Goal: Find specific page/section: Find specific page/section

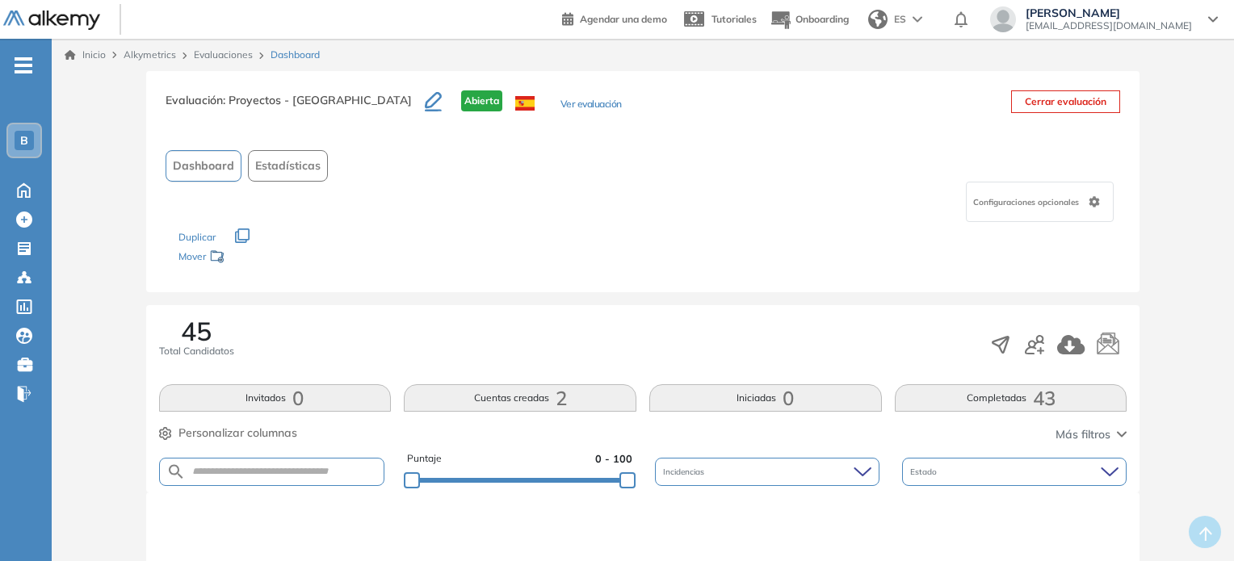
click at [211, 48] on link "Evaluaciones" at bounding box center [223, 54] width 59 height 12
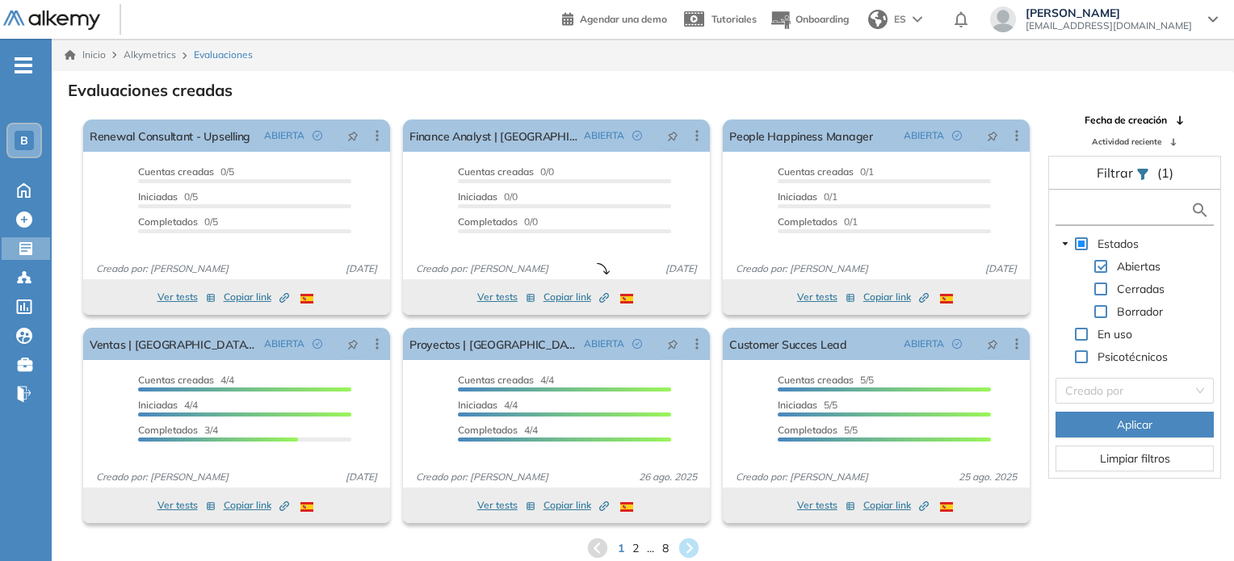
click at [1079, 210] on input "text" at bounding box center [1124, 210] width 131 height 17
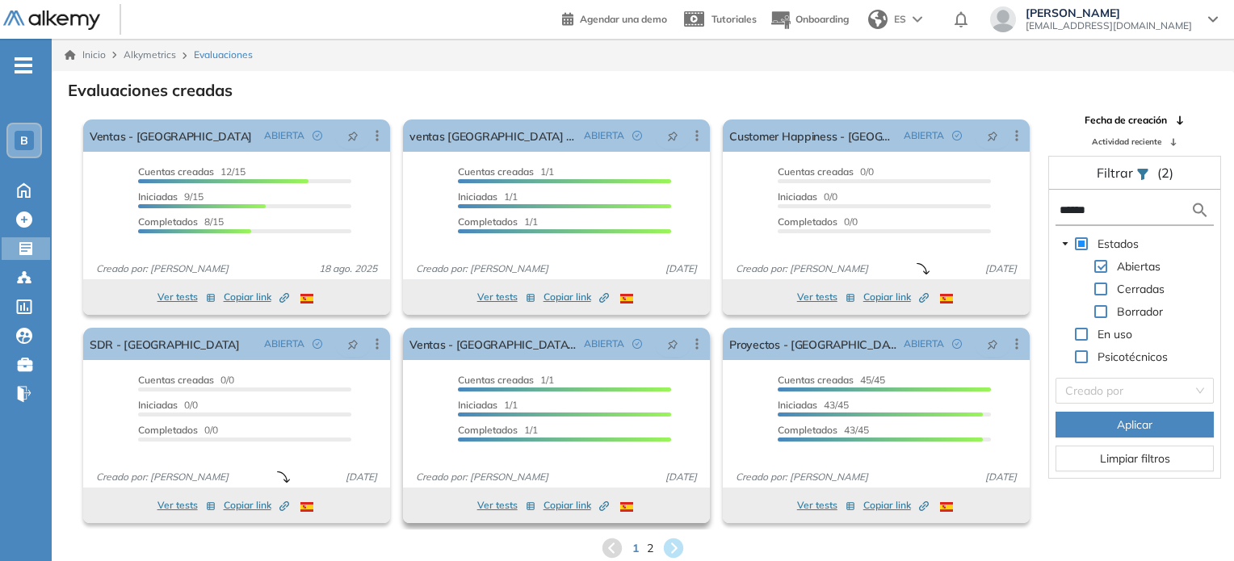
scroll to position [39, 0]
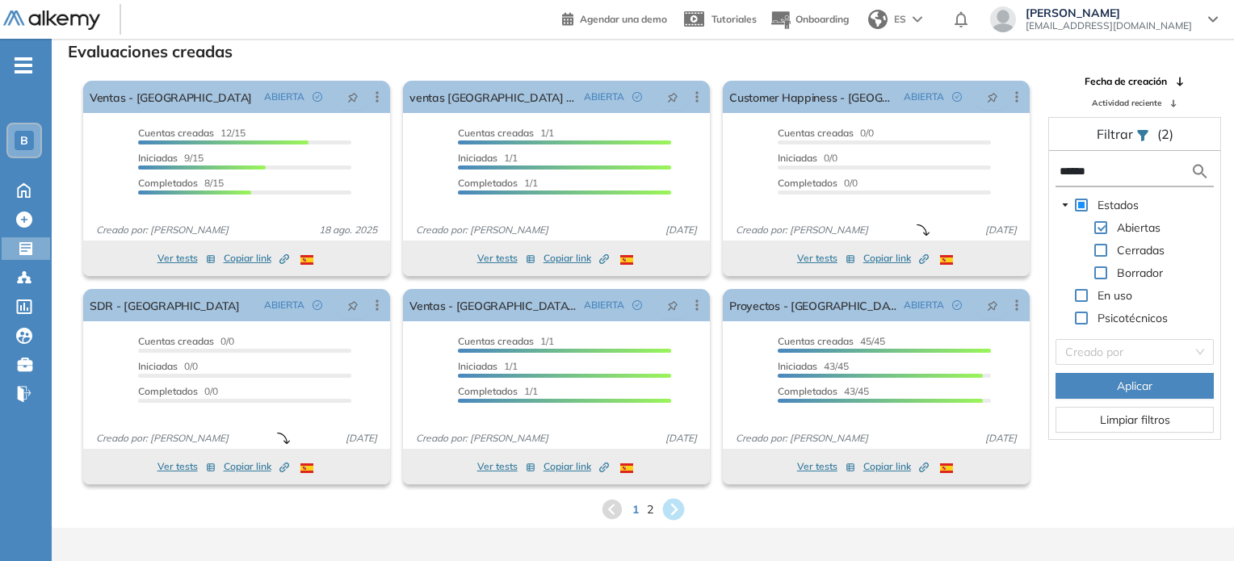
type input "******"
click at [673, 507] on icon at bounding box center [674, 510] width 22 height 22
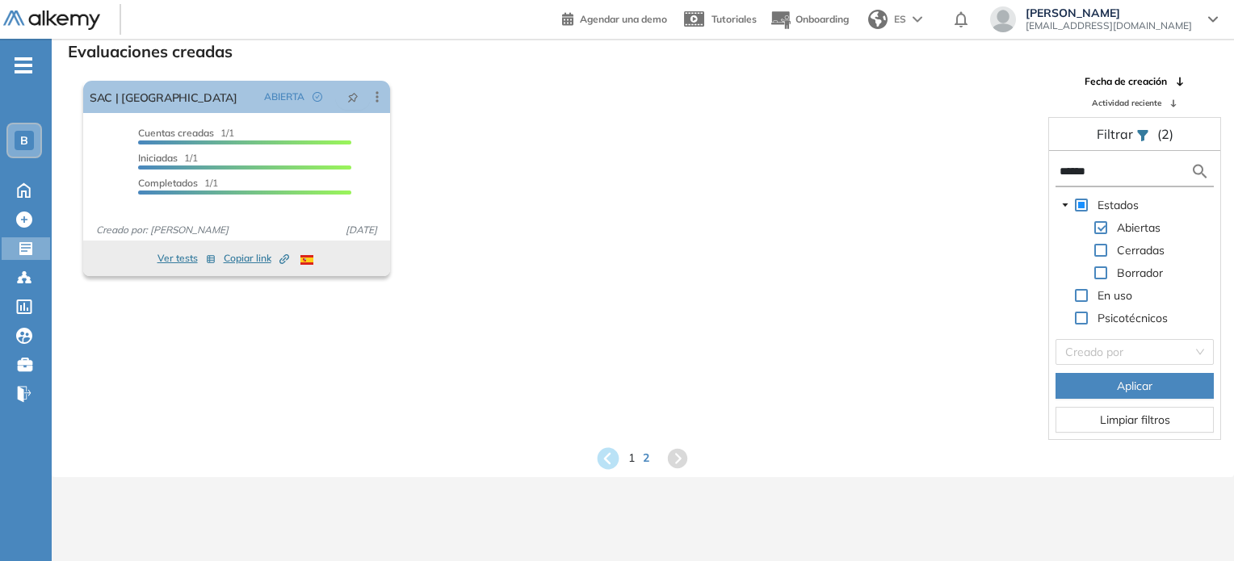
click at [601, 454] on icon at bounding box center [608, 458] width 22 height 22
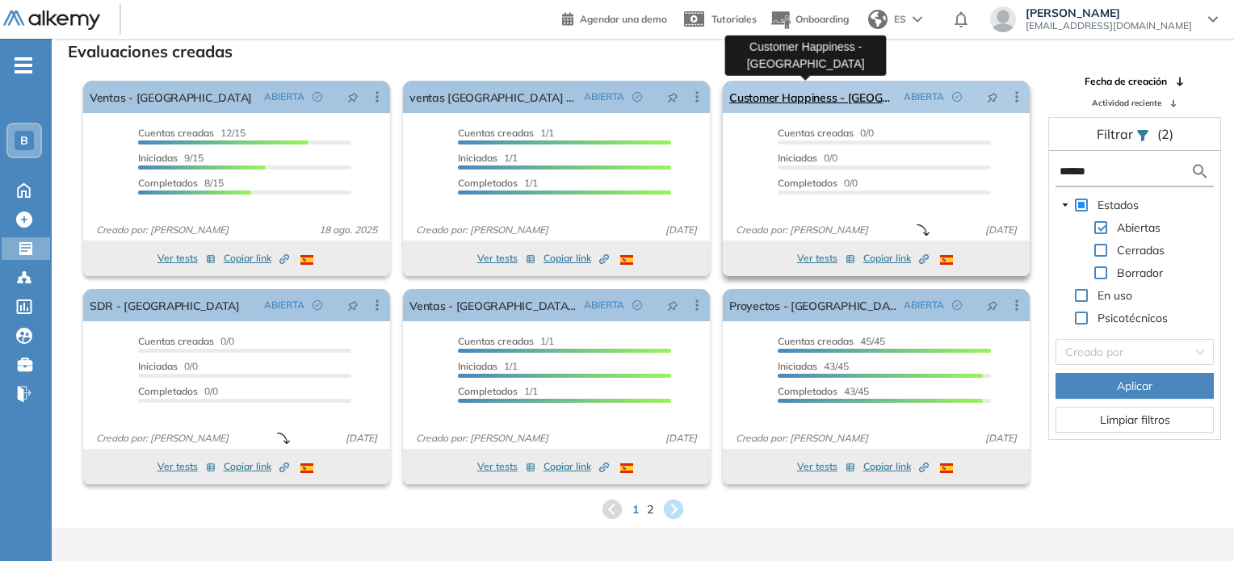
click at [835, 96] on link "Customer Happiness - [GEOGRAPHIC_DATA]" at bounding box center [813, 97] width 168 height 32
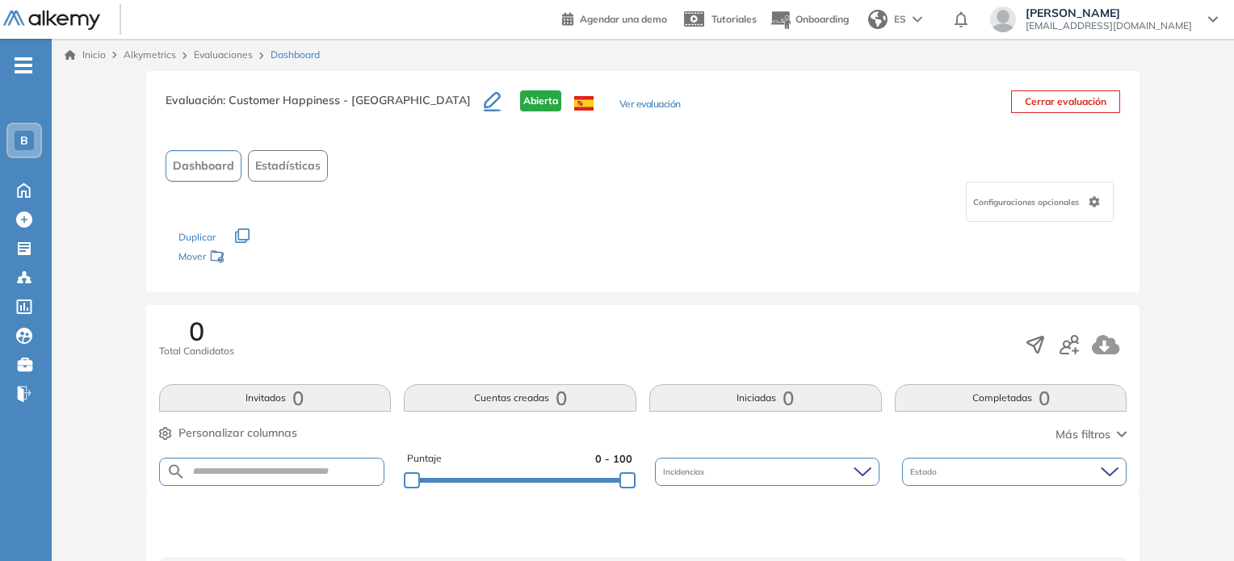
click at [227, 51] on link "Evaluaciones" at bounding box center [223, 54] width 59 height 12
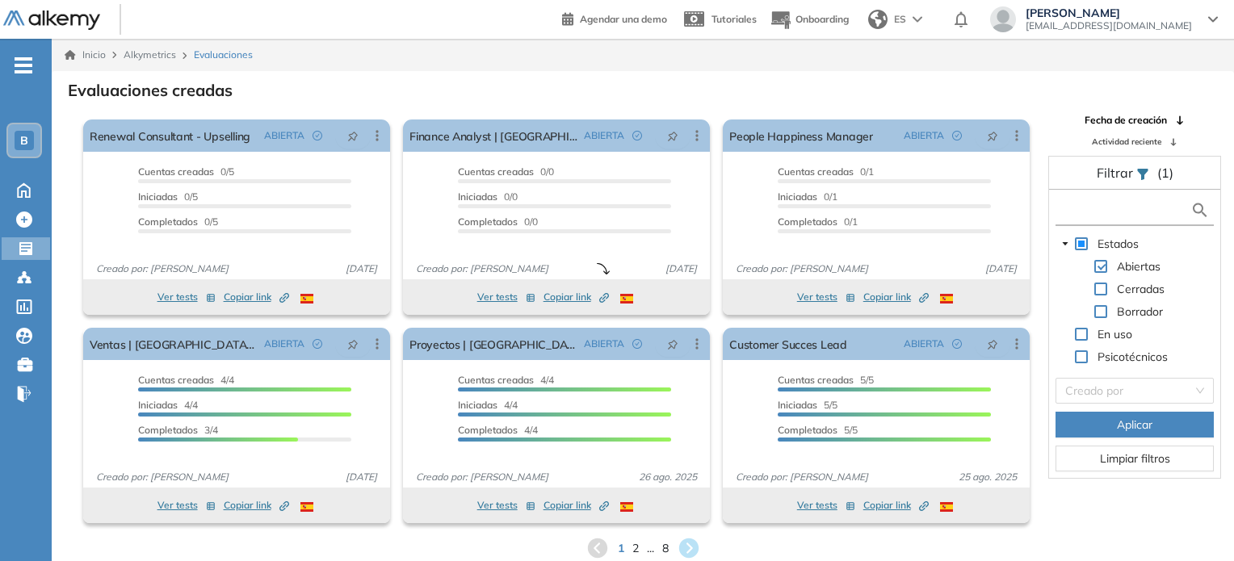
click at [1067, 215] on input "text" at bounding box center [1124, 210] width 131 height 17
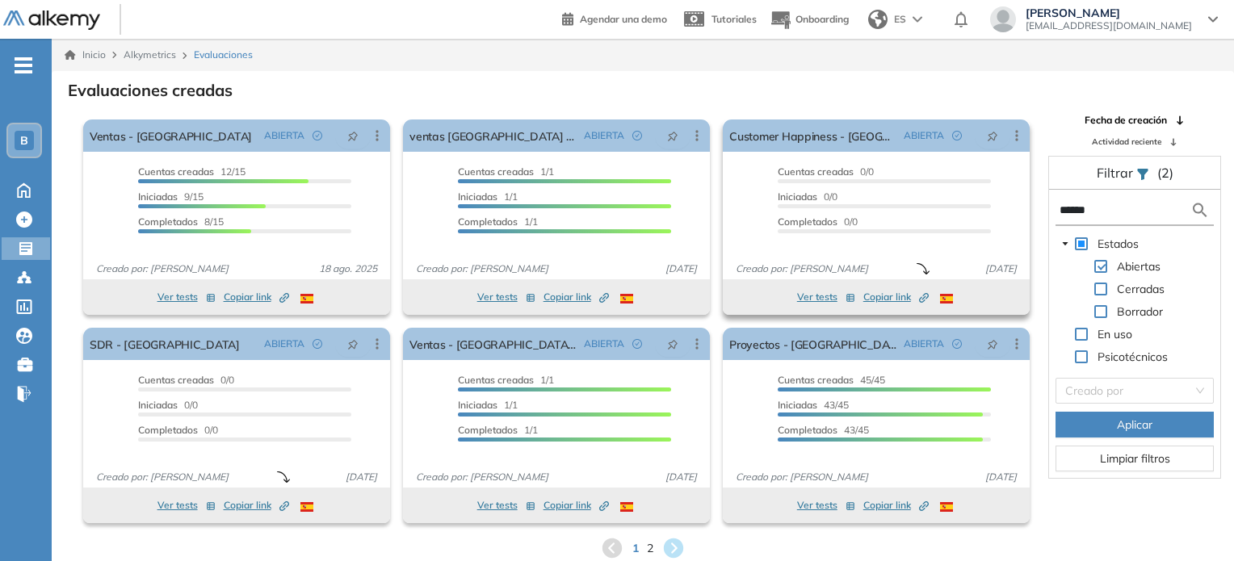
type input "******"
click at [807, 296] on button "Ver tests" at bounding box center [826, 296] width 58 height 19
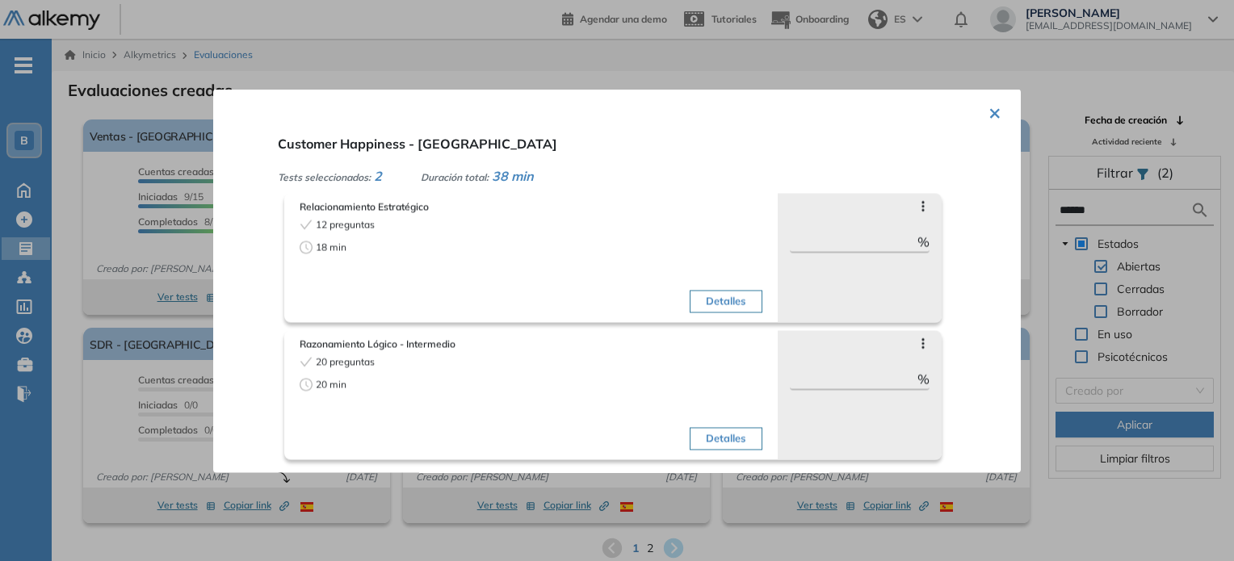
click at [380, 177] on span "2" at bounding box center [378, 175] width 8 height 16
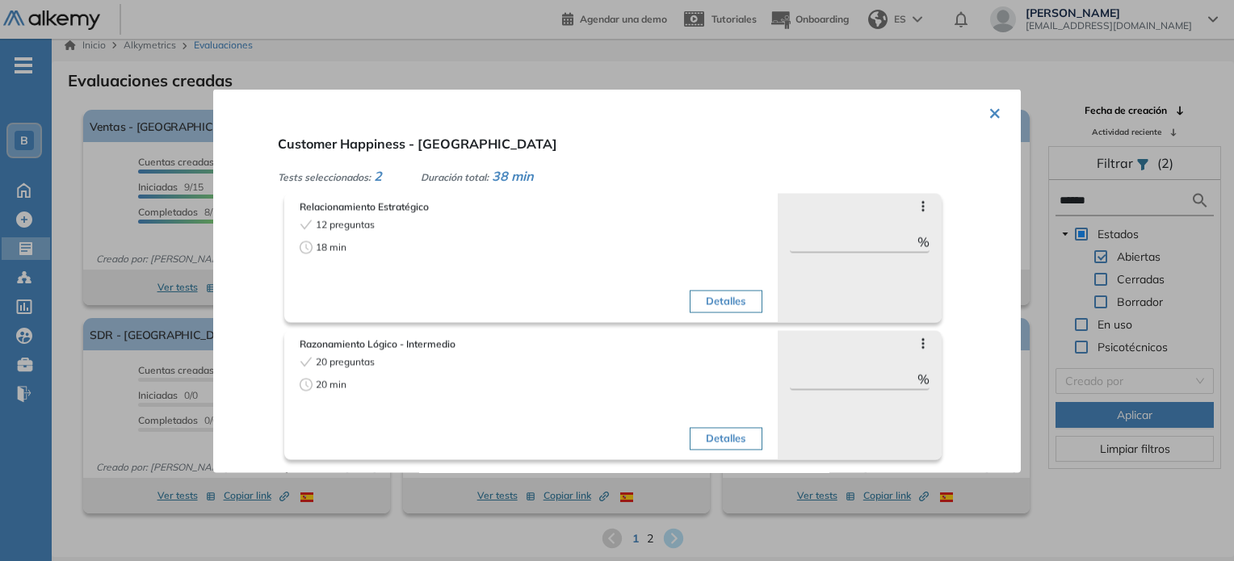
scroll to position [9, 0]
click at [988, 112] on button "×" at bounding box center [994, 110] width 13 height 31
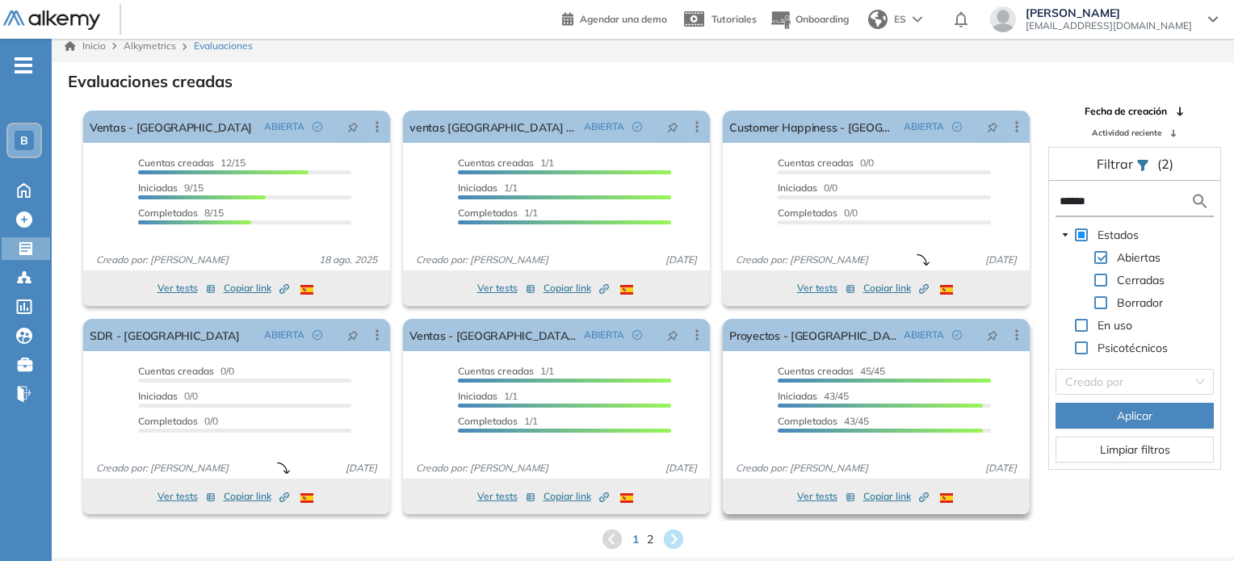
click at [822, 501] on button "Ver tests" at bounding box center [826, 496] width 58 height 19
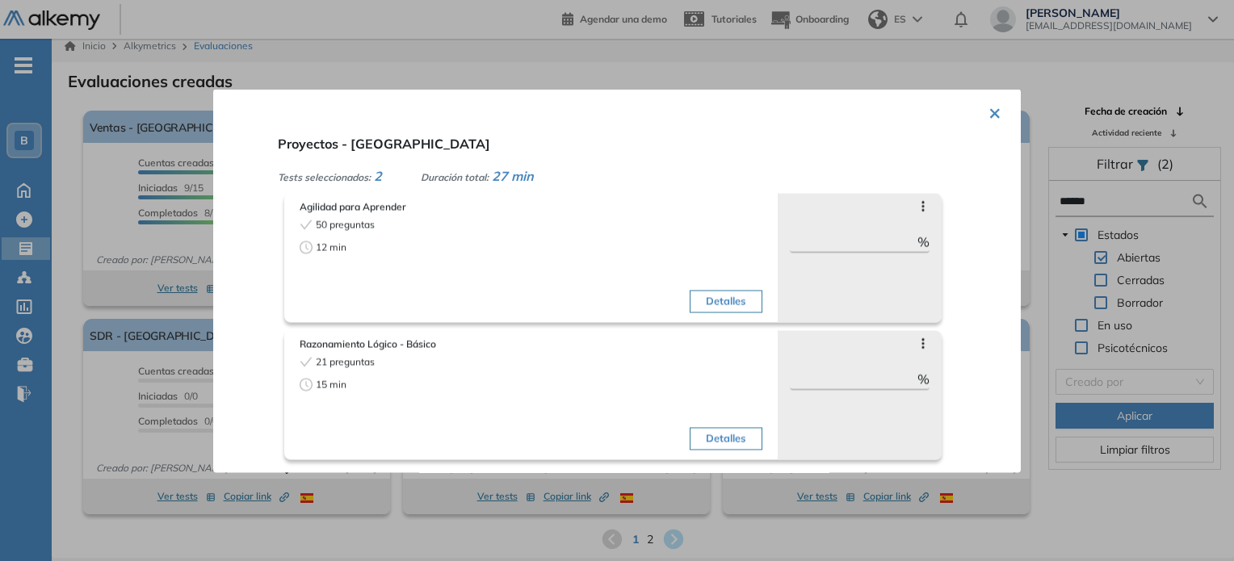
click at [988, 112] on button "×" at bounding box center [994, 110] width 13 height 31
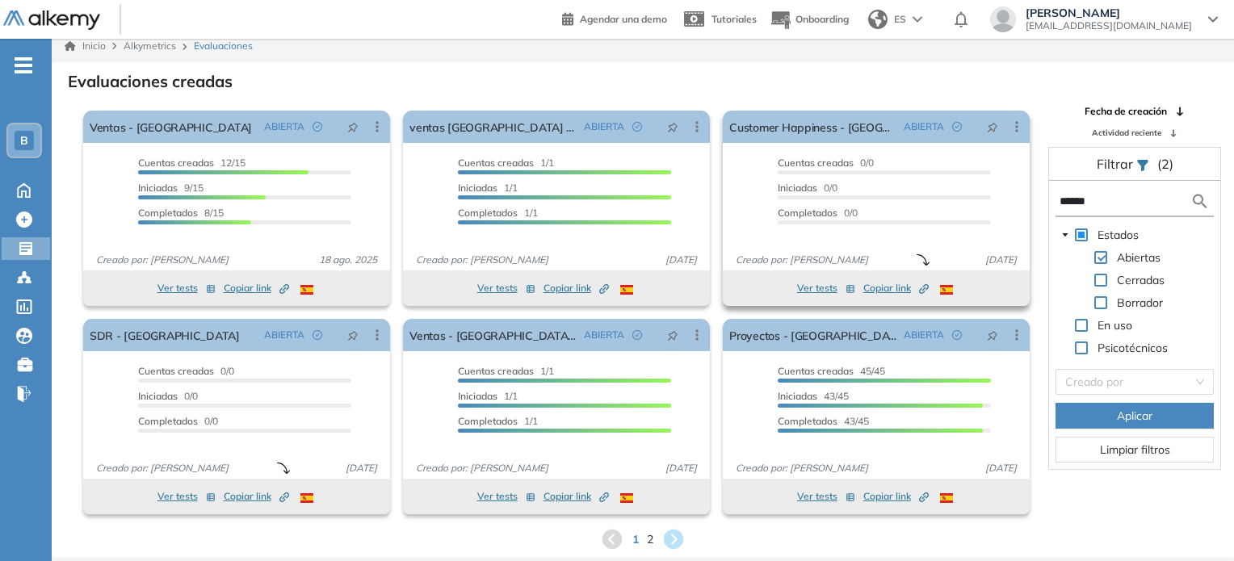
click at [884, 288] on span "Copiar link Created by potrace 1.16, written by [PERSON_NAME] [DATE]-[DATE]" at bounding box center [895, 288] width 65 height 15
click at [823, 282] on button "Ver tests" at bounding box center [826, 288] width 58 height 19
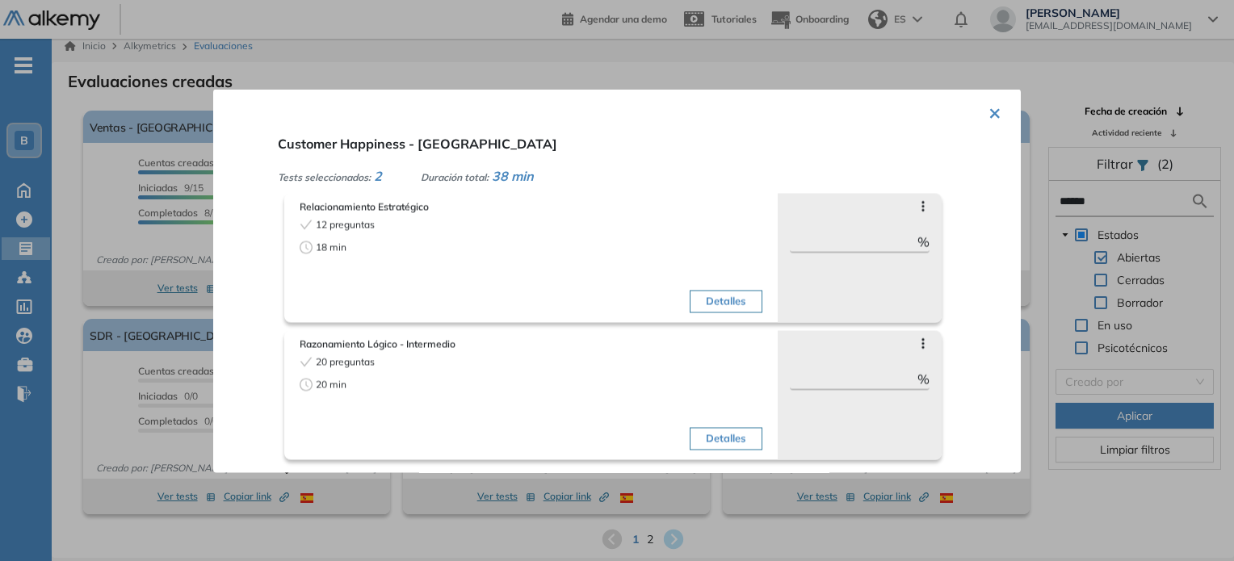
click at [727, 306] on button "Detalles" at bounding box center [726, 301] width 72 height 23
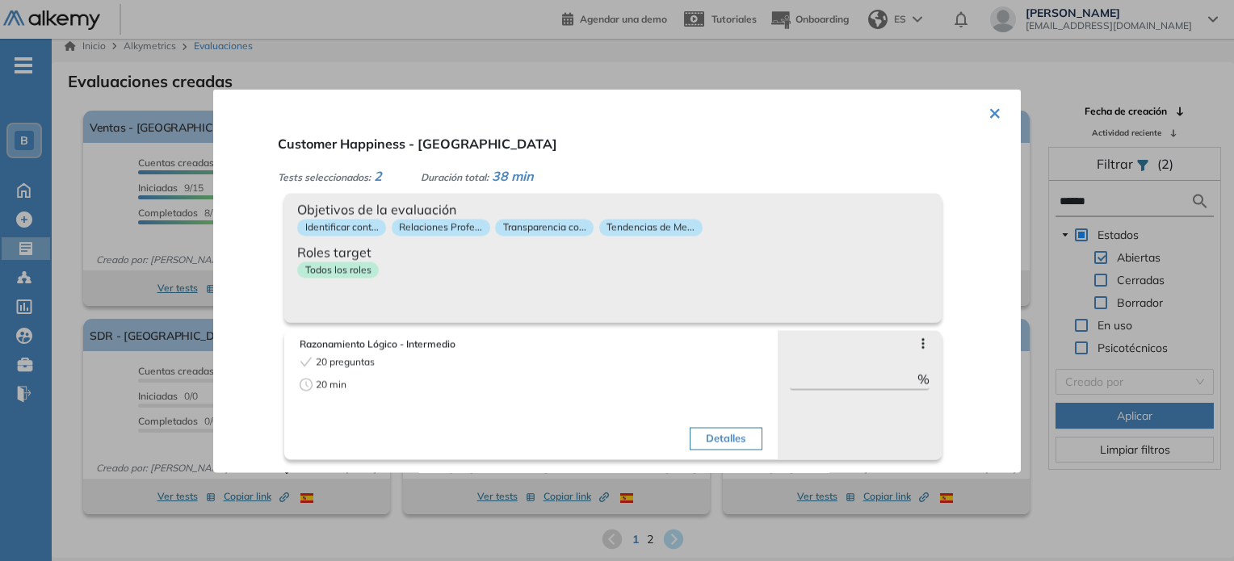
click at [721, 438] on button "Detalles" at bounding box center [726, 438] width 72 height 23
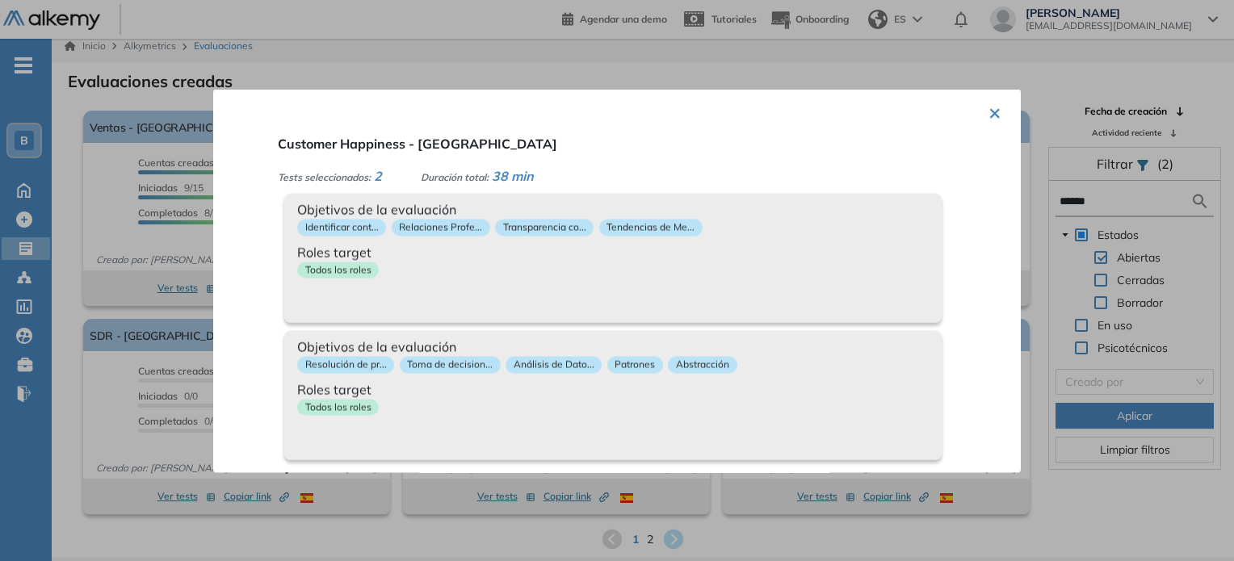
click at [988, 115] on button "×" at bounding box center [994, 110] width 13 height 31
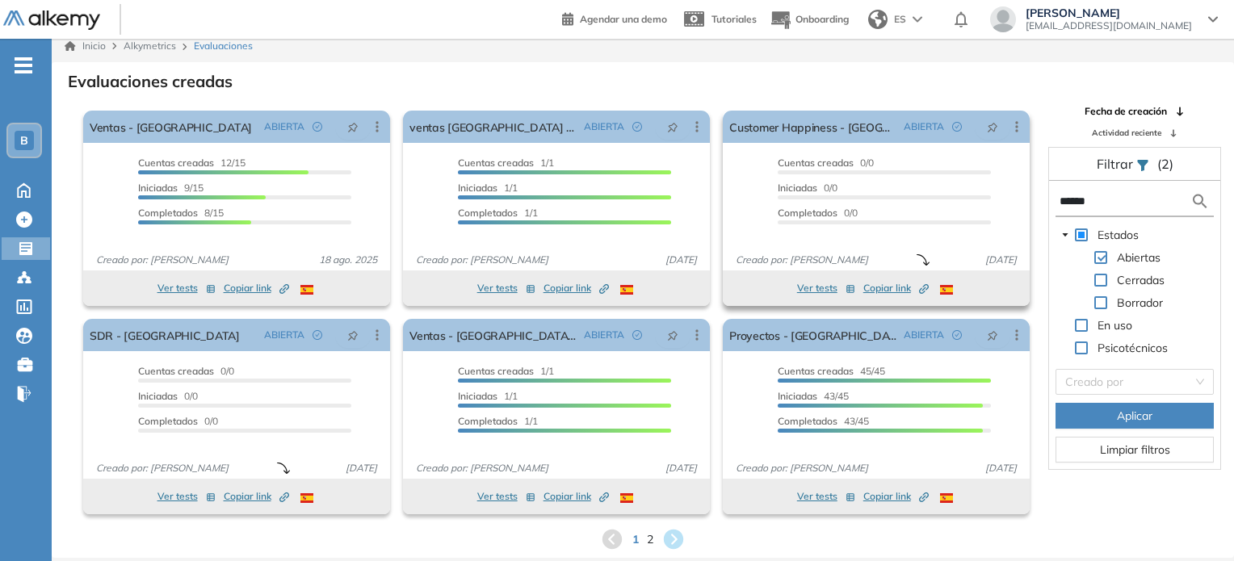
click at [882, 288] on span "Copiar link Created by potrace 1.16, written by [PERSON_NAME] [DATE]-[DATE]" at bounding box center [895, 288] width 65 height 15
